Goal: Navigation & Orientation: Find specific page/section

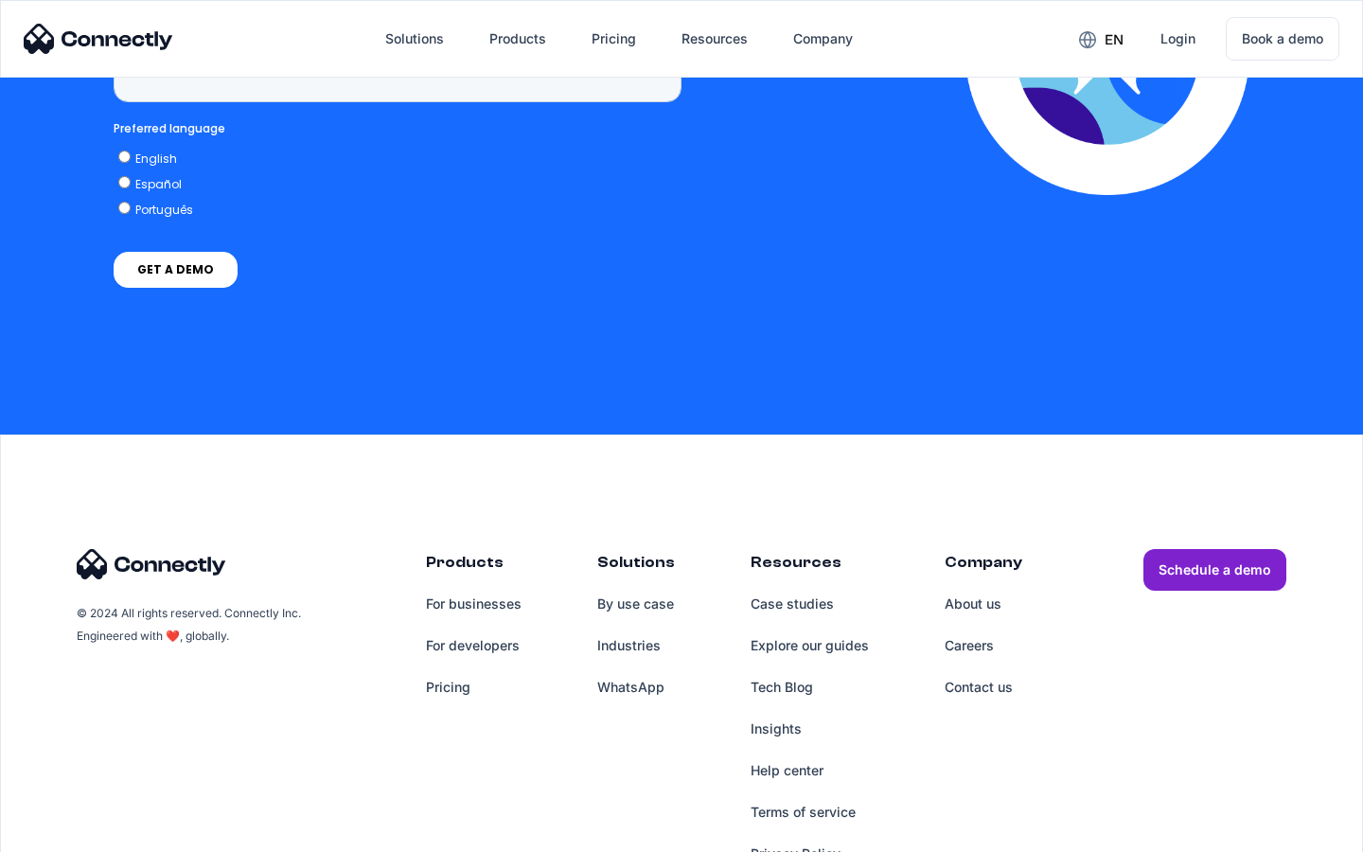
scroll to position [4820, 0]
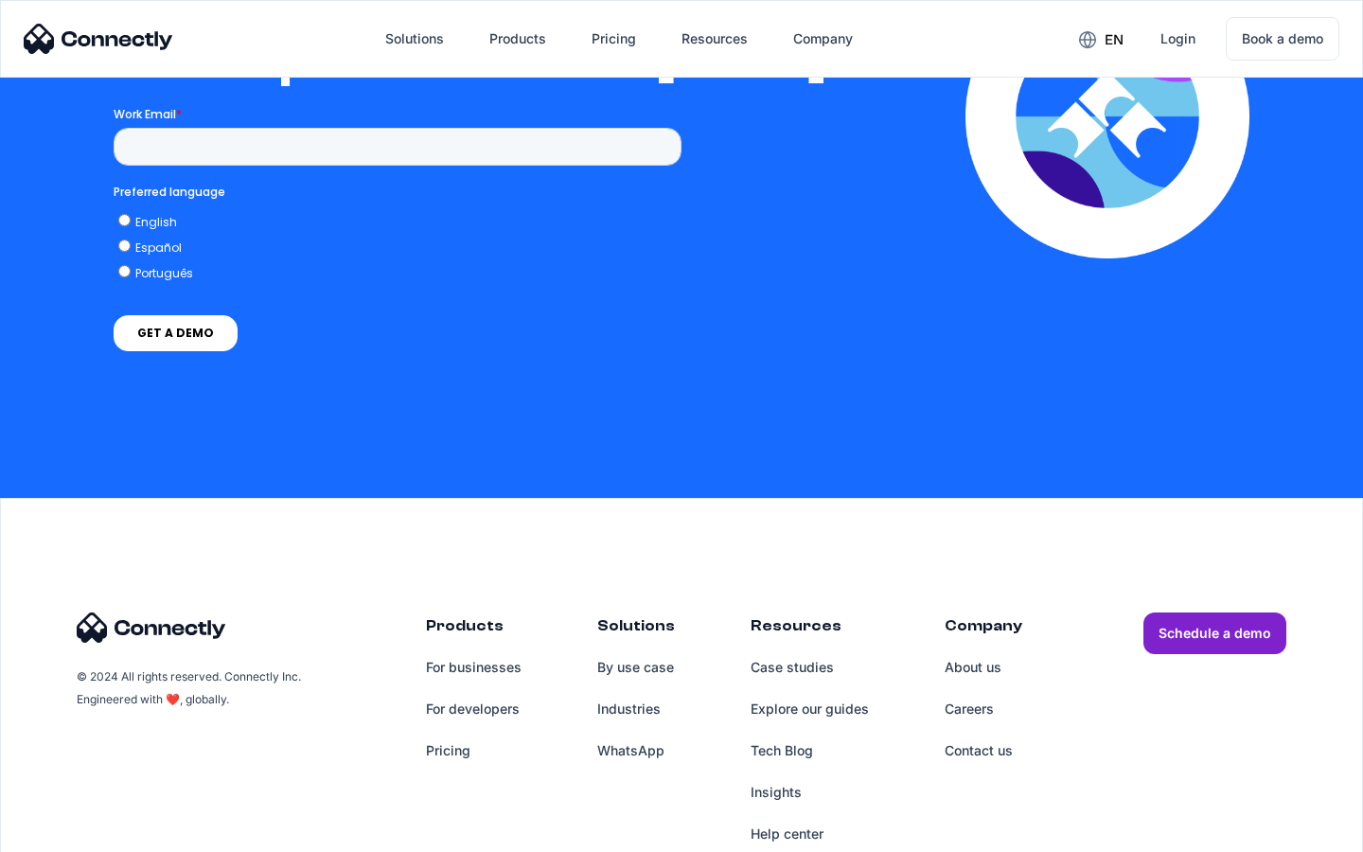
scroll to position [4156, 0]
